Goal: Entertainment & Leisure: Browse casually

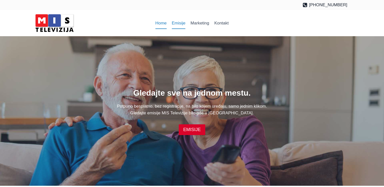
click at [181, 23] on link "Emisije" at bounding box center [178, 23] width 19 height 12
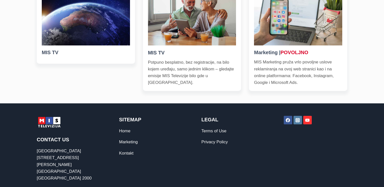
scroll to position [224, 0]
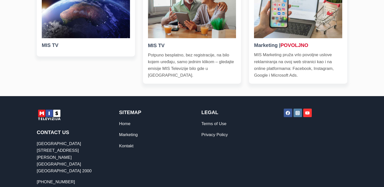
click at [65, 37] on img at bounding box center [86, 8] width 88 height 59
click at [380, 4] on div "MIS TV MIS TV Potpuno besplatno, bez registracije, na bilo kojem uređaju, samo …" at bounding box center [192, 29] width 384 height 134
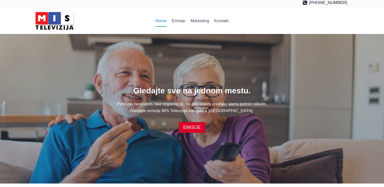
scroll to position [0, 0]
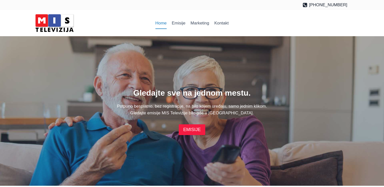
click at [196, 133] on link "EMISIJE" at bounding box center [192, 130] width 27 height 11
click at [189, 129] on link "EMISIJE" at bounding box center [192, 130] width 27 height 11
